Goal: Task Accomplishment & Management: Complete application form

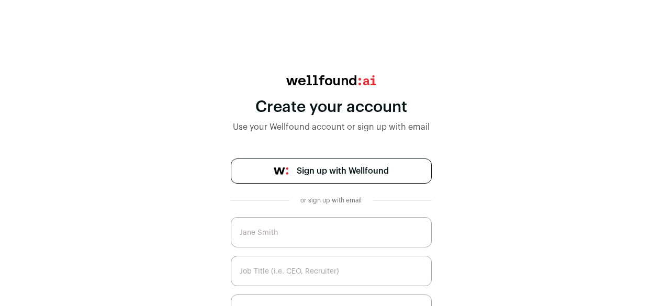
scroll to position [81, 0]
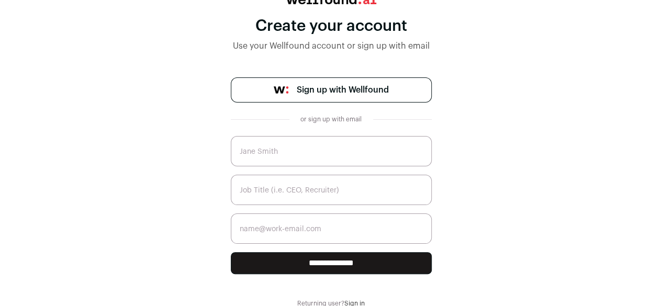
click at [360, 149] on input "text" at bounding box center [331, 151] width 201 height 30
type input "I"
type input "[PERSON_NAME]"
type input "Founder"
type input "a"
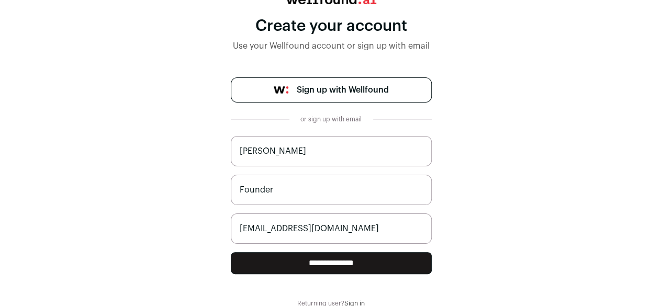
type input "[EMAIL_ADDRESS][DOMAIN_NAME]"
click at [324, 268] on input "**********" at bounding box center [331, 263] width 201 height 22
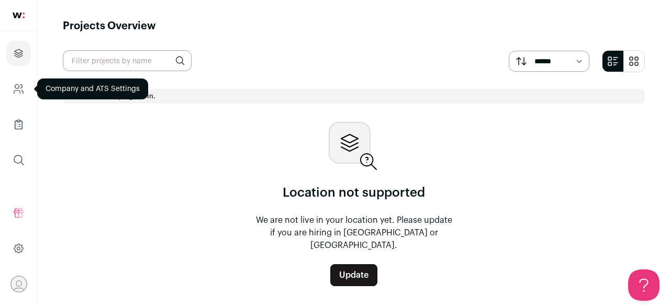
click at [22, 95] on icon "Company and ATS Settings" at bounding box center [19, 89] width 12 height 13
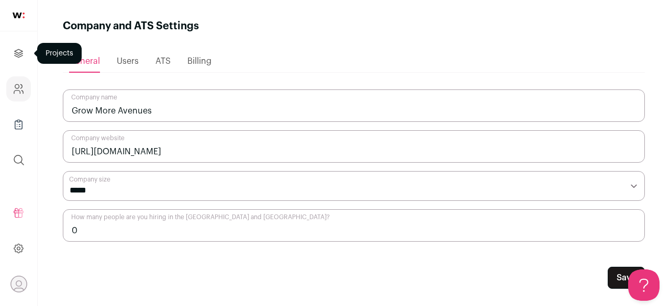
click at [22, 53] on icon "Projects" at bounding box center [19, 53] width 8 height 8
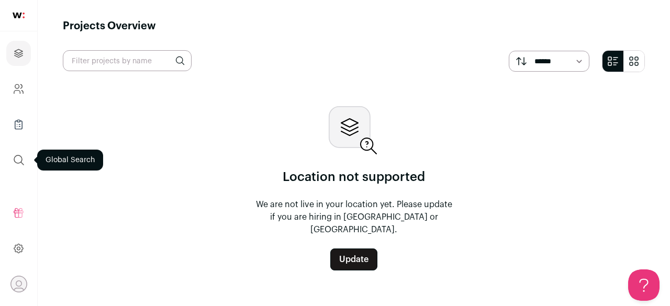
click at [19, 157] on icon "submit" at bounding box center [19, 160] width 13 height 13
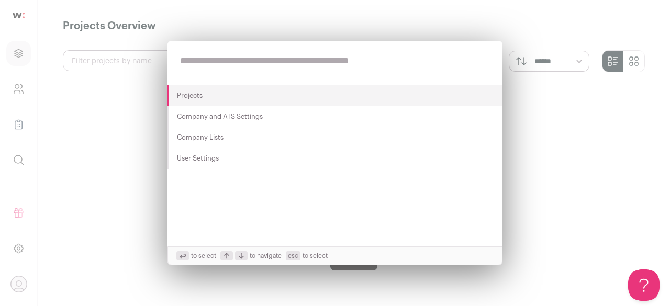
click at [18, 216] on div "Projects Company and ATS Settings Company Lists User Settings to select to navi…" at bounding box center [335, 153] width 670 height 306
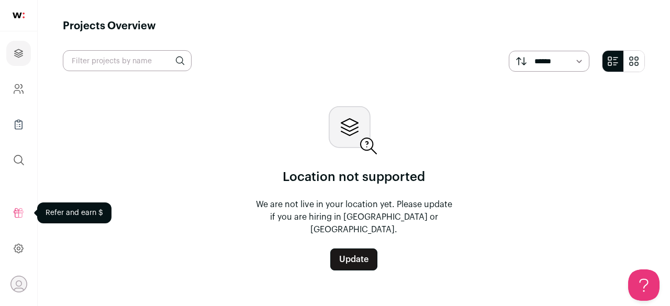
click at [18, 216] on icon at bounding box center [19, 213] width 12 height 13
click at [366, 147] on icon at bounding box center [367, 144] width 12 height 12
click at [14, 15] on img at bounding box center [19, 16] width 12 height 6
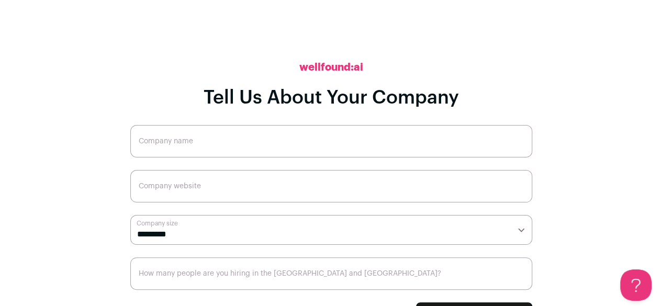
click at [218, 141] on input "Company name" at bounding box center [331, 141] width 402 height 32
type input "Grow More Avenues"
type input "[DOMAIN_NAME]"
click at [511, 232] on select "**********" at bounding box center [331, 230] width 402 height 30
select select "**"
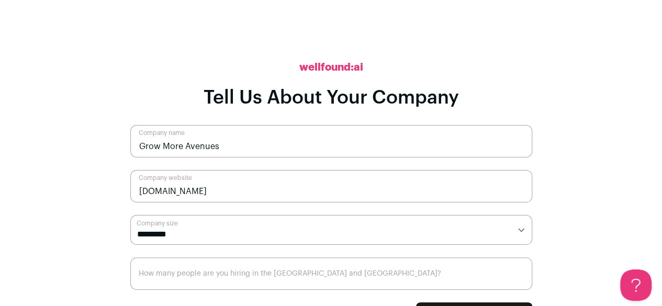
click at [130, 215] on select "**********" at bounding box center [331, 230] width 402 height 30
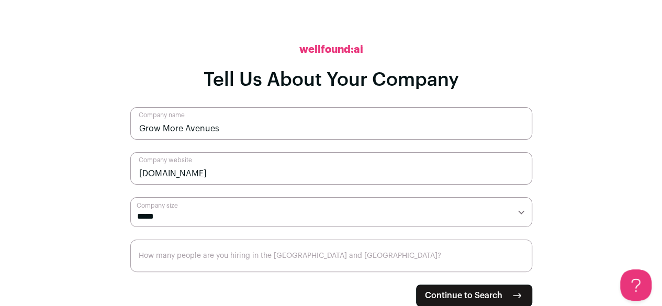
click at [350, 266] on input "How many people are you hiring in the [GEOGRAPHIC_DATA] and [GEOGRAPHIC_DATA]?" at bounding box center [331, 256] width 402 height 32
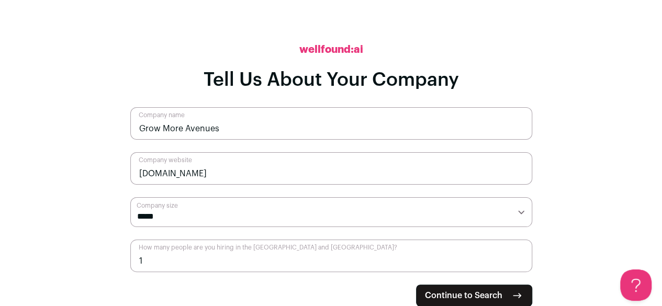
click at [523, 255] on input "1" at bounding box center [331, 256] width 402 height 32
type input "0"
click at [522, 267] on input "0" at bounding box center [331, 256] width 402 height 32
click at [519, 263] on input "0" at bounding box center [331, 256] width 402 height 32
click at [496, 296] on span "Continue to Search" at bounding box center [464, 296] width 78 height 13
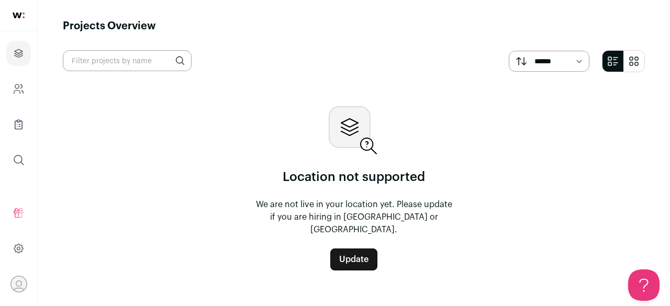
click at [574, 62] on select "****** *******" at bounding box center [549, 61] width 81 height 21
click at [359, 259] on link "Update" at bounding box center [353, 260] width 47 height 22
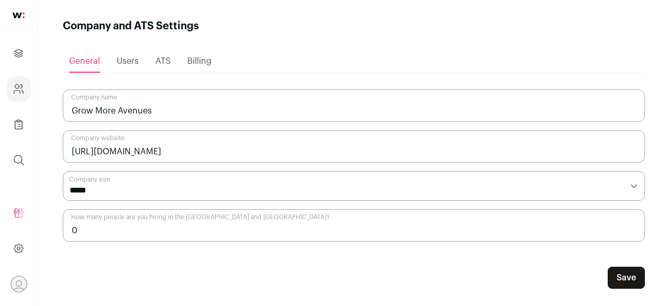
click at [127, 64] on span "Users" at bounding box center [128, 61] width 22 height 8
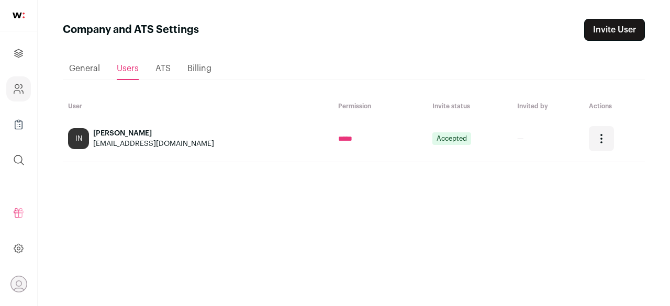
click at [168, 64] on span "ATS" at bounding box center [163, 68] width 15 height 8
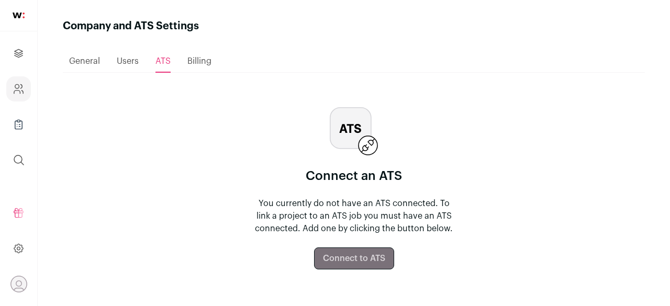
click at [204, 65] on span "Billing" at bounding box center [199, 61] width 24 height 8
